Goal: Check status: Check status

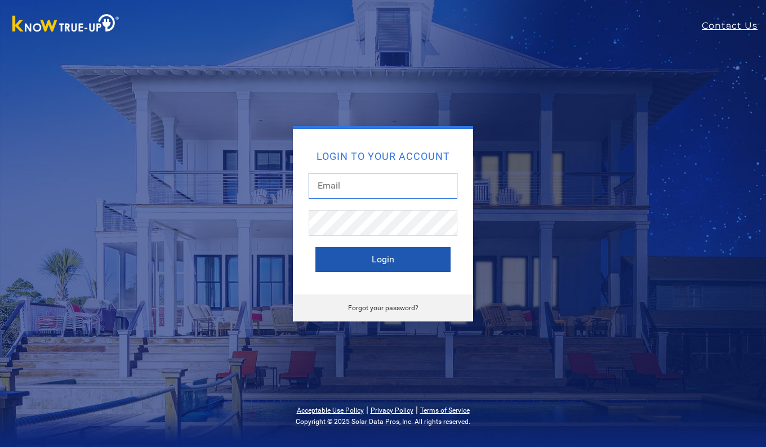
type input "[EMAIL_ADDRESS][DOMAIN_NAME]"
click at [390, 256] on button "Login" at bounding box center [382, 259] width 135 height 25
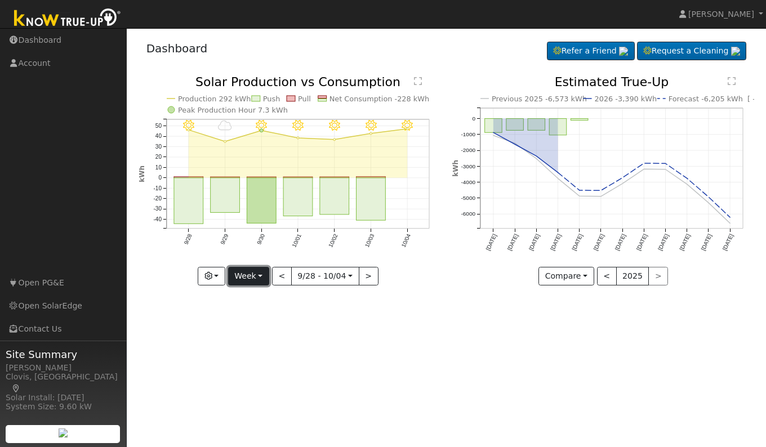
click at [259, 276] on button "Week" at bounding box center [248, 276] width 41 height 19
click at [253, 303] on link "Day" at bounding box center [268, 300] width 78 height 16
type input "2025-10-04"
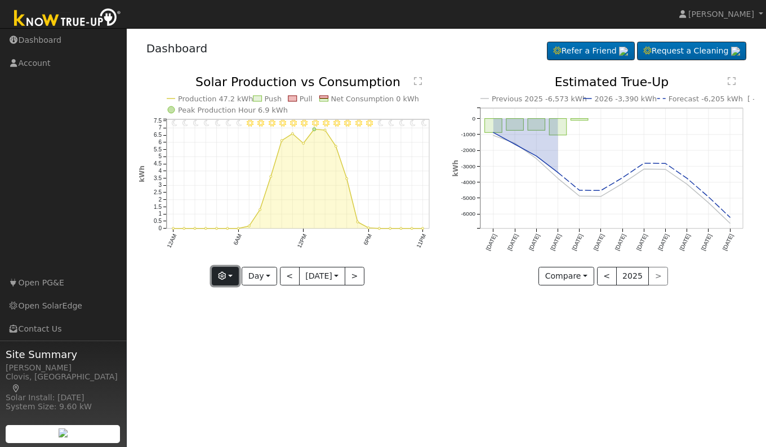
click at [229, 277] on button "button" at bounding box center [226, 276] width 28 height 19
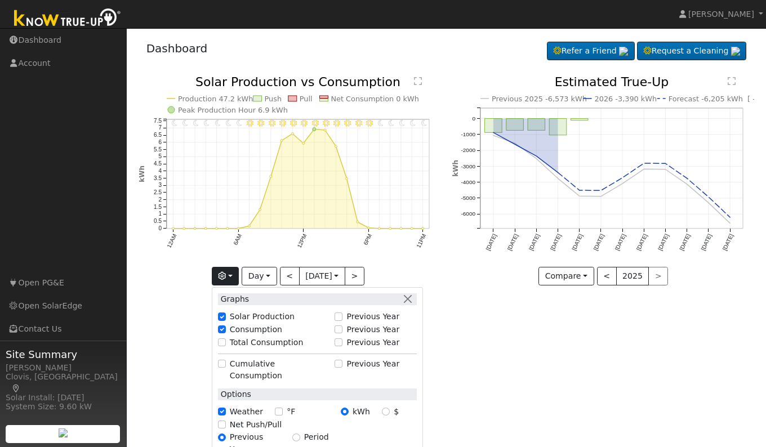
click at [222, 347] on div "Total Consumption" at bounding box center [273, 343] width 111 height 12
click at [222, 340] on input "Total Consumption" at bounding box center [222, 343] width 8 height 8
checkbox input "true"
click at [499, 326] on div "User Profile First name Last name Email Email Notifications No Emails No Emails…" at bounding box center [446, 237] width 639 height 419
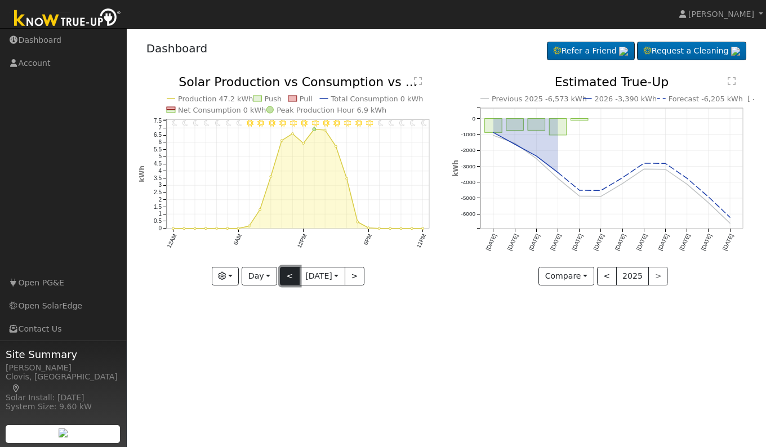
click at [286, 279] on button "<" at bounding box center [290, 276] width 20 height 19
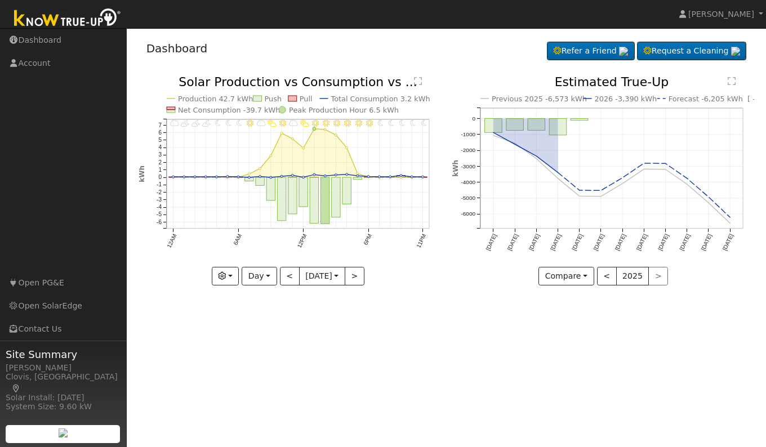
click at [422, 79] on icon "11PM - Clear 10PM - Clear 9PM - Clear 8PM - Clear 7PM - Clear 6PM - Clear 5PM -…" at bounding box center [290, 180] width 302 height 208
click at [416, 82] on text "" at bounding box center [418, 81] width 8 height 9
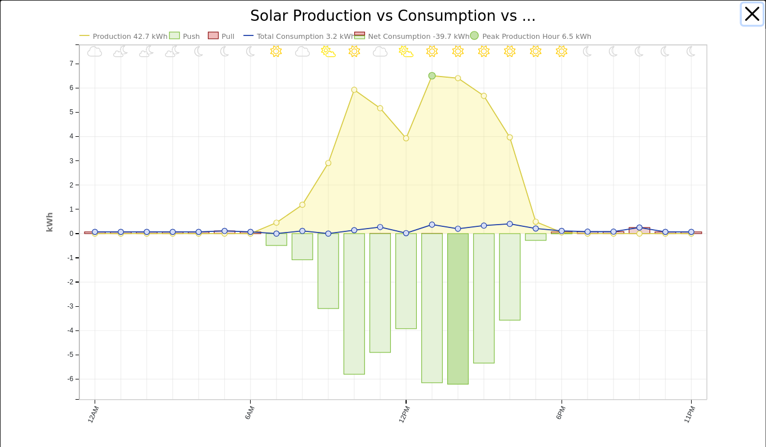
click at [745, 19] on button "button" at bounding box center [752, 13] width 21 height 21
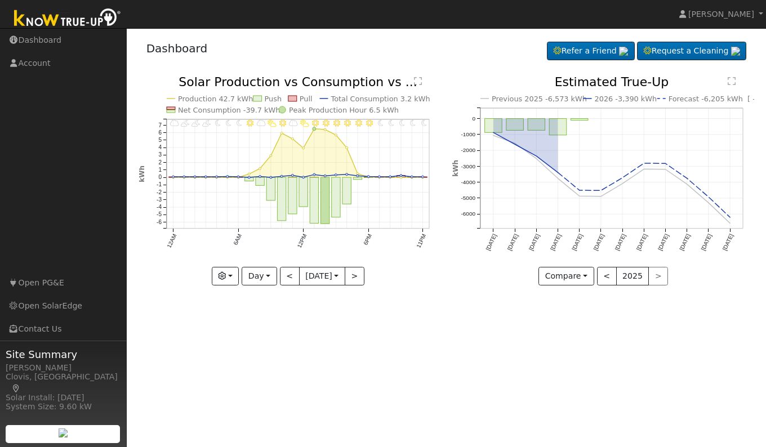
click at [457, 327] on div "User Profile First name Last name Email Email Notifications No Emails No Emails…" at bounding box center [446, 237] width 639 height 419
click at [355, 274] on button ">" at bounding box center [355, 276] width 20 height 19
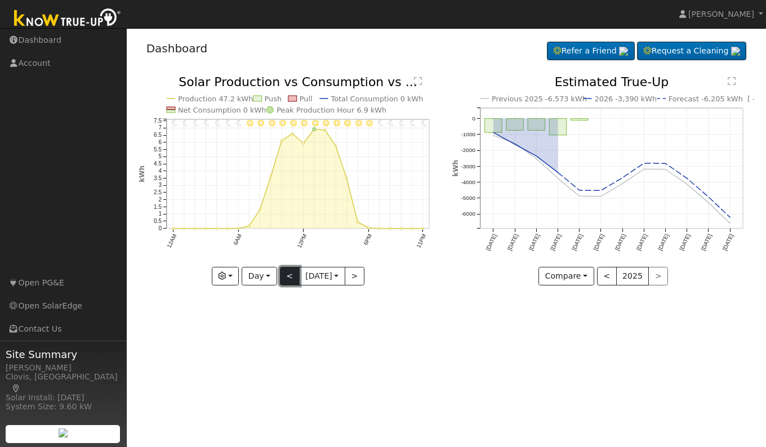
click at [285, 277] on button "<" at bounding box center [290, 276] width 20 height 19
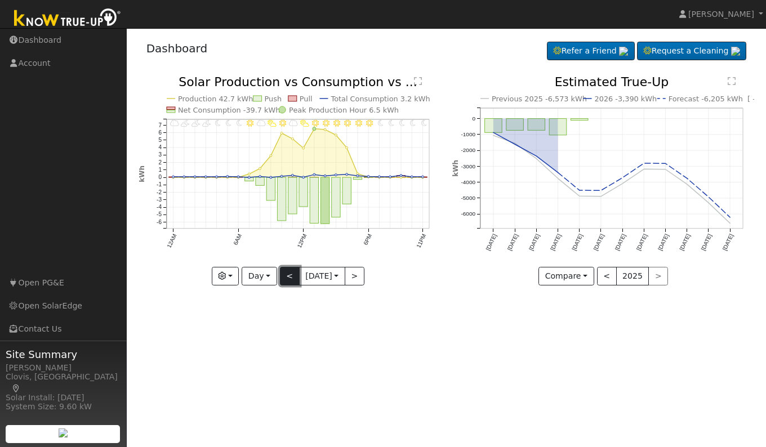
click at [286, 278] on button "<" at bounding box center [290, 276] width 20 height 19
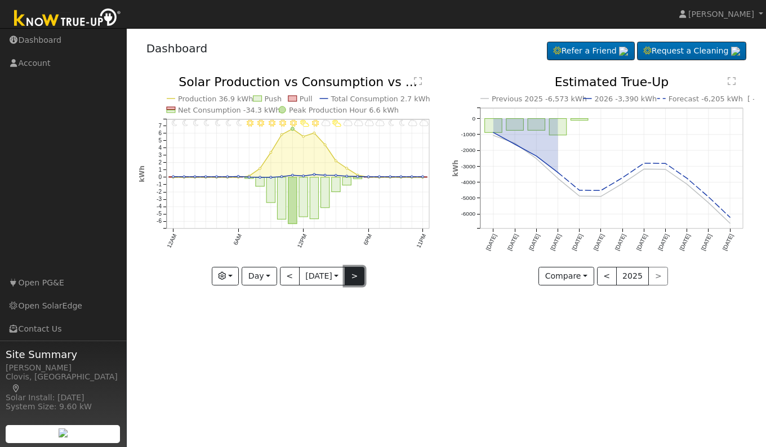
click at [361, 280] on button ">" at bounding box center [355, 276] width 20 height 19
type input "2025-10-03"
